Goal: Feedback & Contribution: Submit feedback/report problem

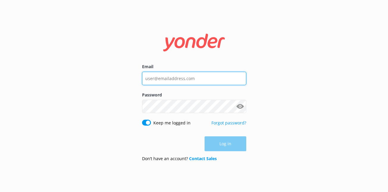
type input "[PERSON_NAME][EMAIL_ADDRESS][DOMAIN_NAME]"
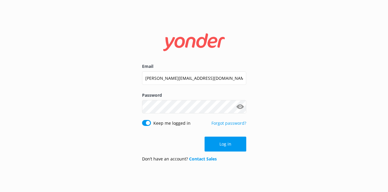
click at [220, 143] on div "Log in" at bounding box center [194, 144] width 104 height 15
click at [220, 143] on button "Log in" at bounding box center [226, 144] width 42 height 15
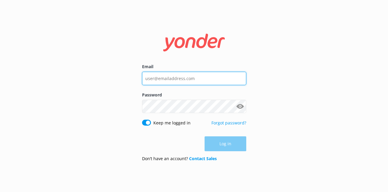
type input "[PERSON_NAME][EMAIL_ADDRESS][DOMAIN_NAME]"
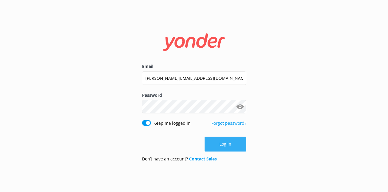
click at [218, 146] on button "Log in" at bounding box center [226, 144] width 42 height 15
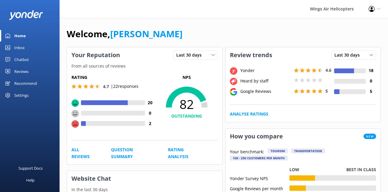
click at [33, 73] on link "Reviews" at bounding box center [30, 71] width 60 height 12
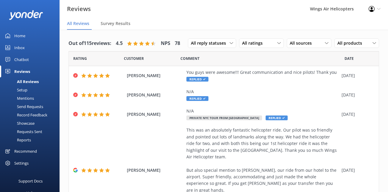
click at [30, 131] on div "Requests Sent" at bounding box center [23, 131] width 39 height 8
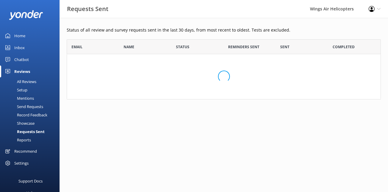
scroll to position [164, 314]
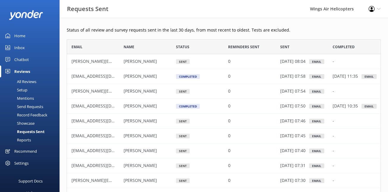
click at [28, 106] on div "Send Requests" at bounding box center [24, 106] width 40 height 8
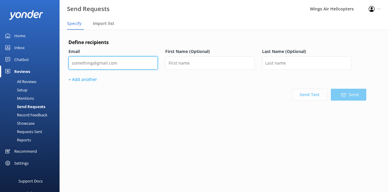
click at [138, 65] on input "email" at bounding box center [112, 62] width 89 height 13
paste input "[EMAIL_ADDRESS][DOMAIN_NAME]"
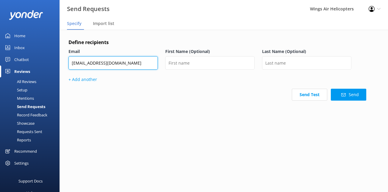
type input "[EMAIL_ADDRESS][DOMAIN_NAME]"
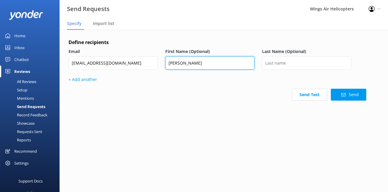
type input "[PERSON_NAME]"
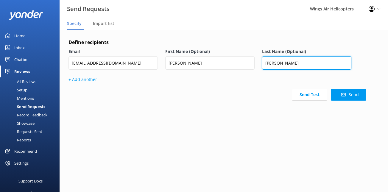
type input "[PERSON_NAME]"
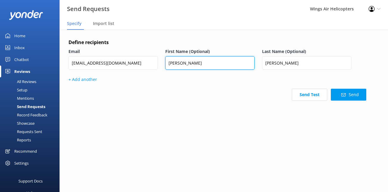
click at [189, 63] on input "[PERSON_NAME]" at bounding box center [209, 62] width 89 height 13
type input "[PERSON_NAME]"
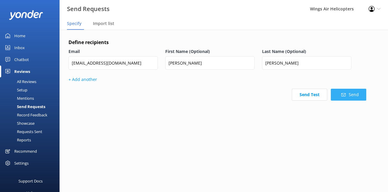
click at [339, 98] on button "Send" at bounding box center [348, 95] width 35 height 12
